Goal: Navigation & Orientation: Find specific page/section

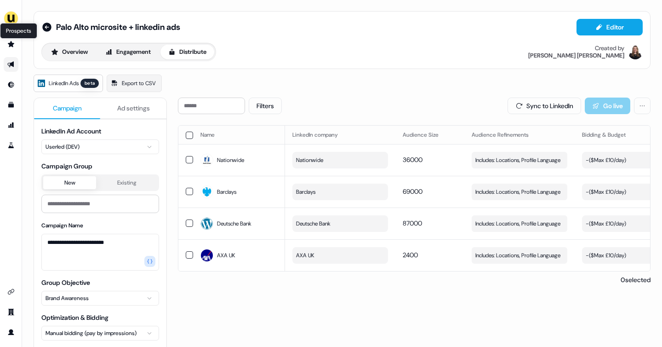
click at [12, 45] on icon "Go to prospects" at bounding box center [11, 44] width 6 height 6
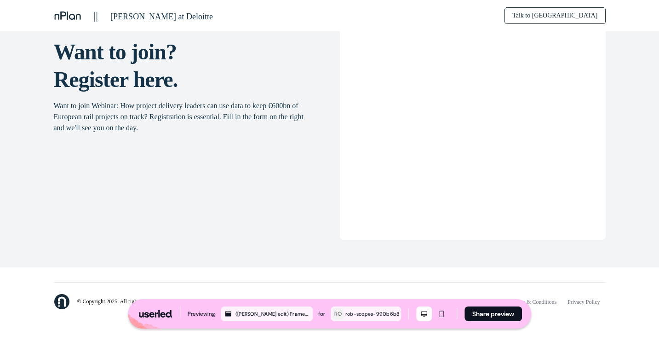
scroll to position [1541, 0]
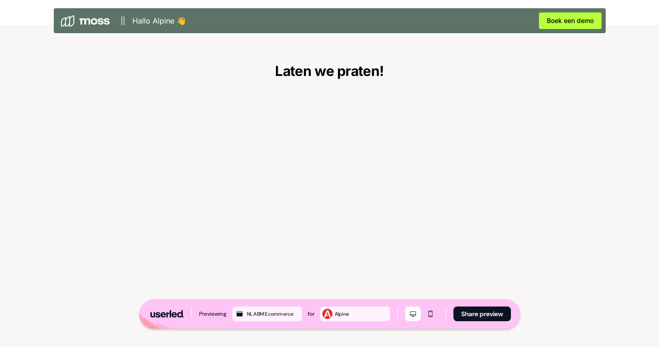
scroll to position [1824, 0]
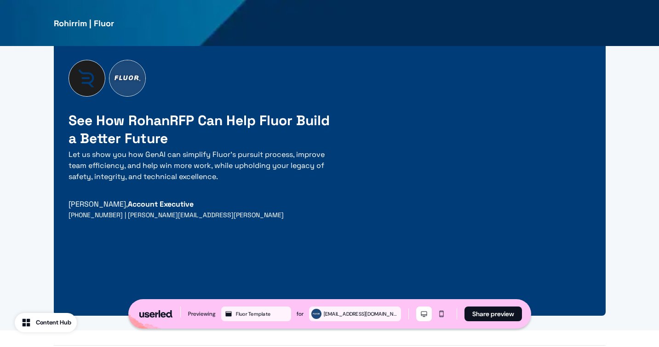
scroll to position [2488, 0]
